Goal: Find specific page/section: Find specific page/section

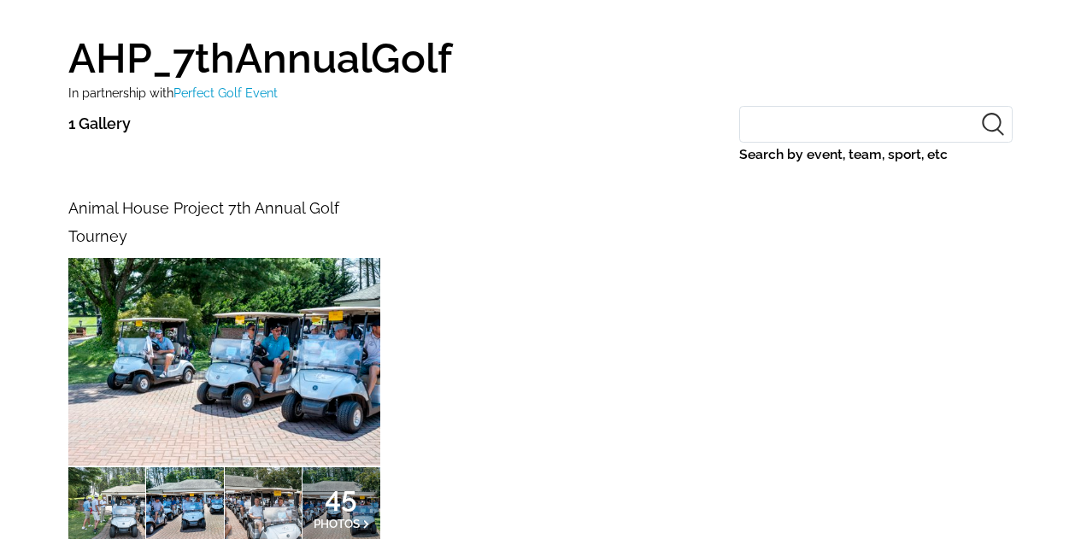
scroll to position [171, 0]
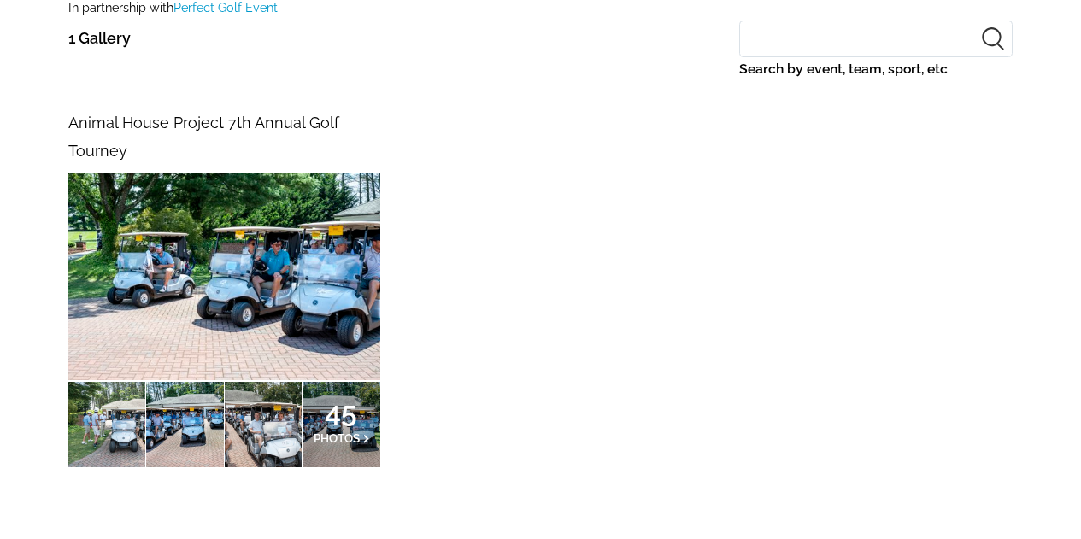
click at [359, 303] on img at bounding box center [224, 277] width 312 height 208
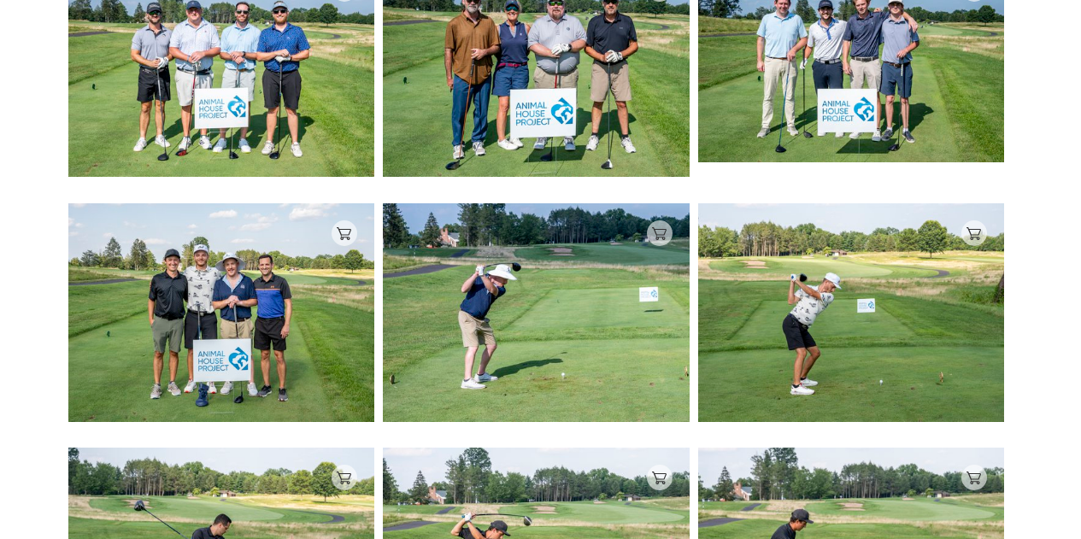
scroll to position [2748, 0]
